Goal: Transaction & Acquisition: Purchase product/service

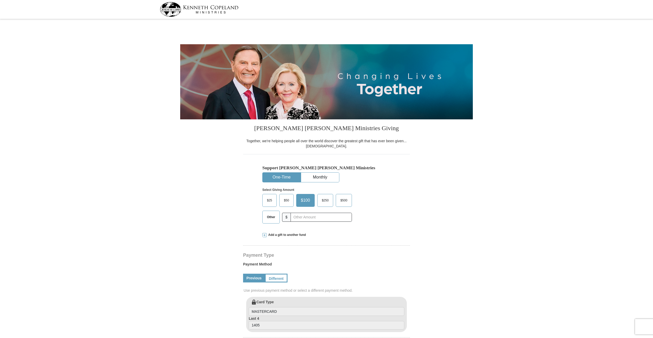
select select "MA"
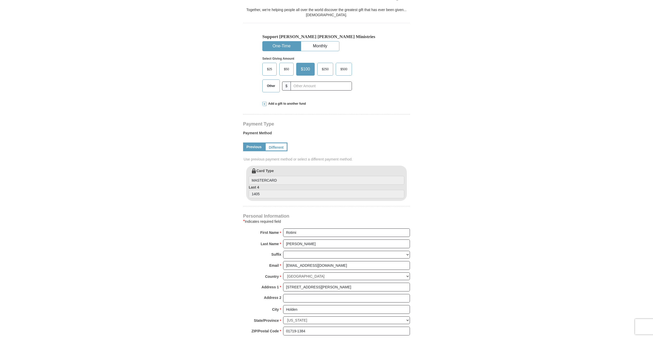
scroll to position [128, 0]
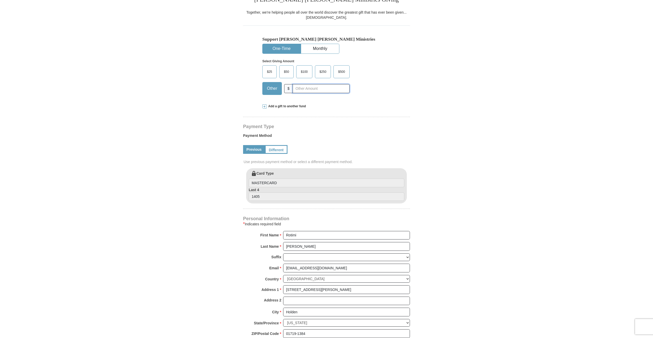
click at [329, 90] on input "text" at bounding box center [321, 88] width 57 height 9
type input "150"
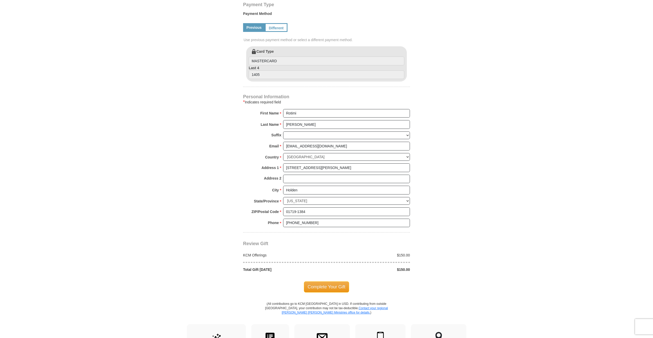
scroll to position [250, 0]
click at [340, 284] on span "Complete Your Gift" at bounding box center [326, 286] width 45 height 11
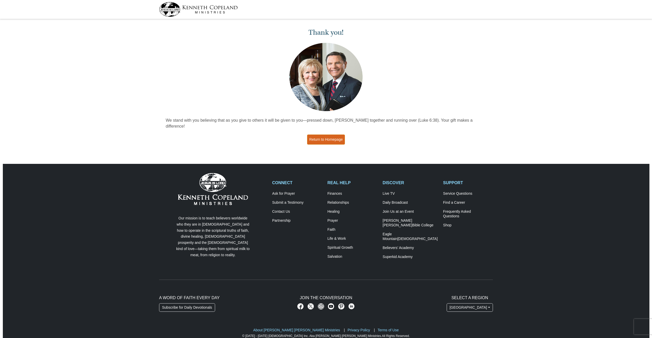
click at [331, 134] on link "Return to Homepage" at bounding box center [326, 139] width 38 height 10
